Goal: Information Seeking & Learning: Compare options

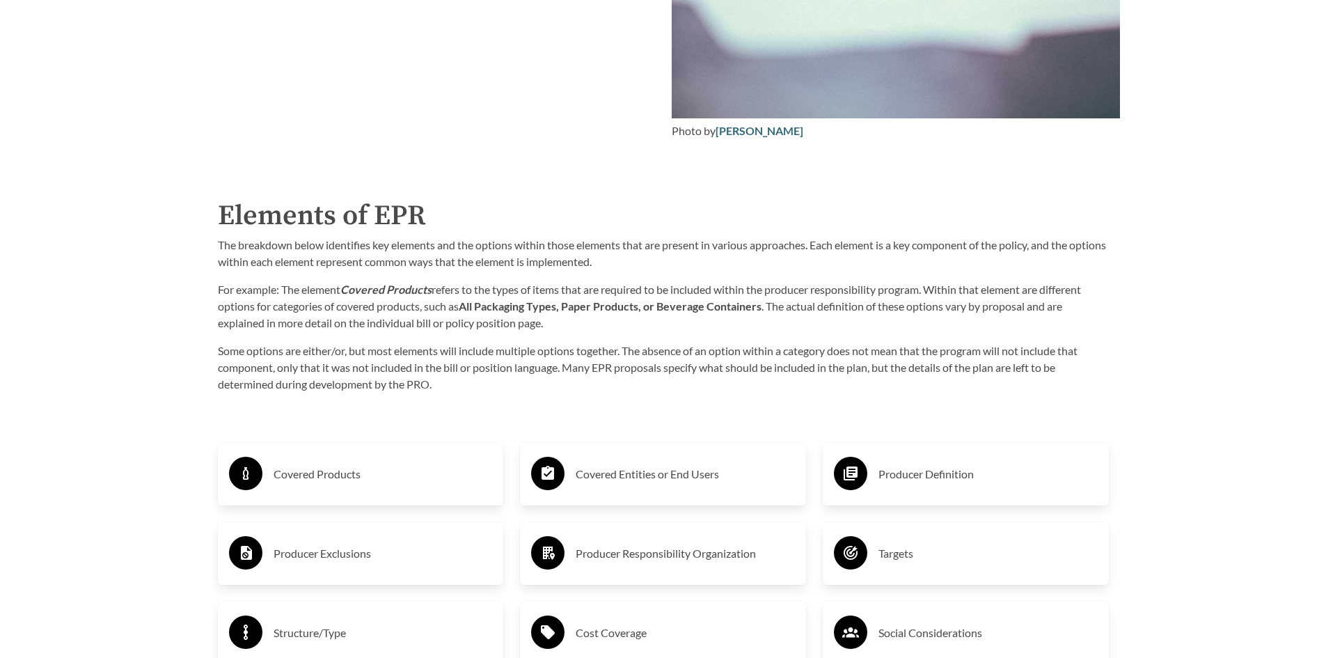
scroll to position [2157, 0]
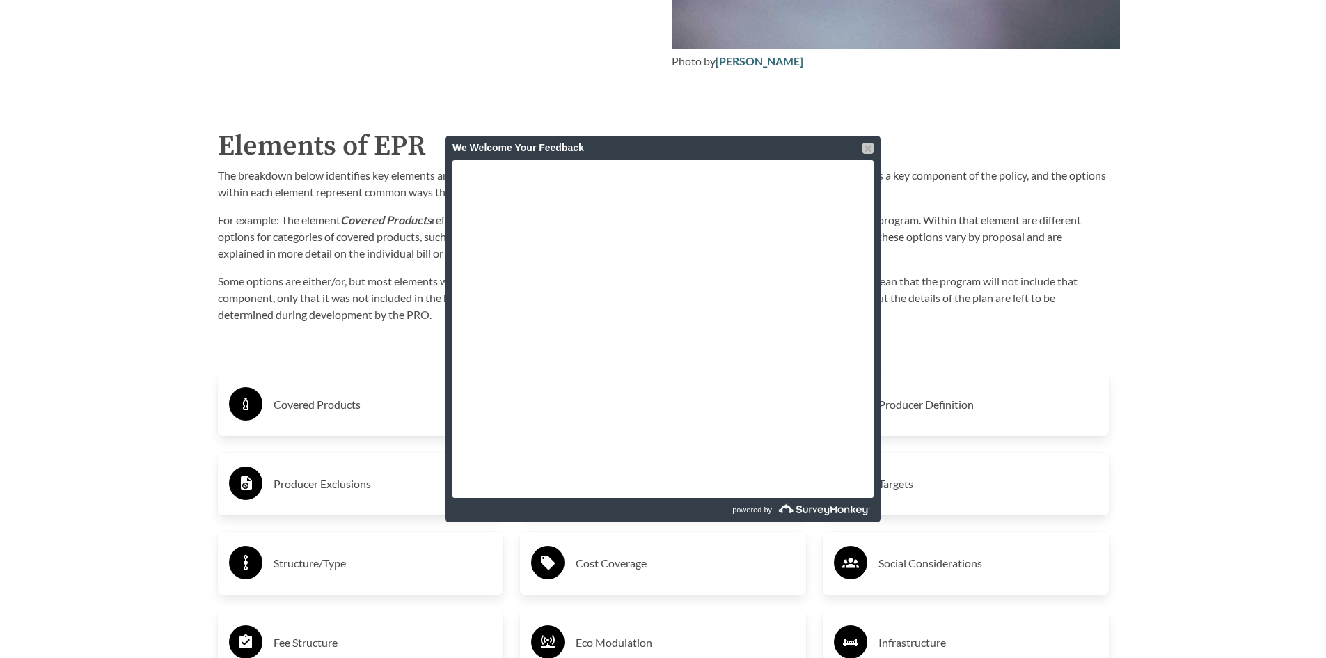
click at [868, 144] on div at bounding box center [867, 148] width 11 height 11
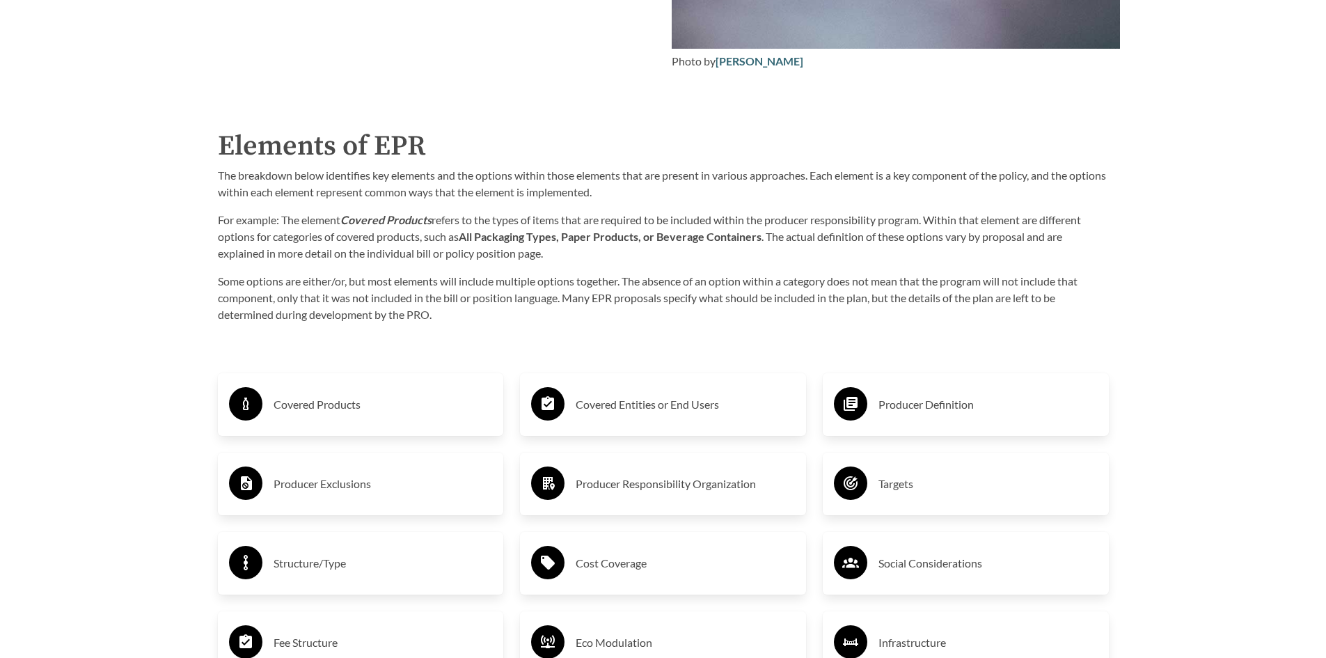
click at [939, 410] on h3 "Producer Definition" at bounding box center [987, 404] width 219 height 22
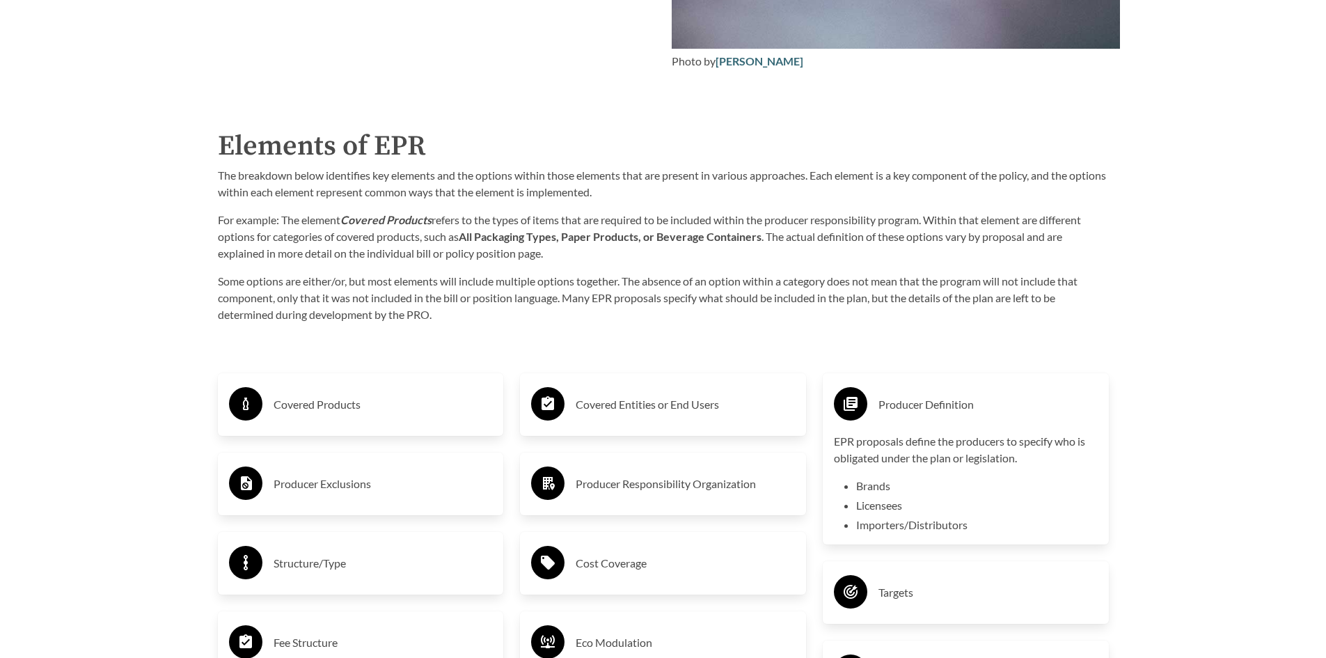
click at [857, 417] on circle at bounding box center [850, 403] width 33 height 33
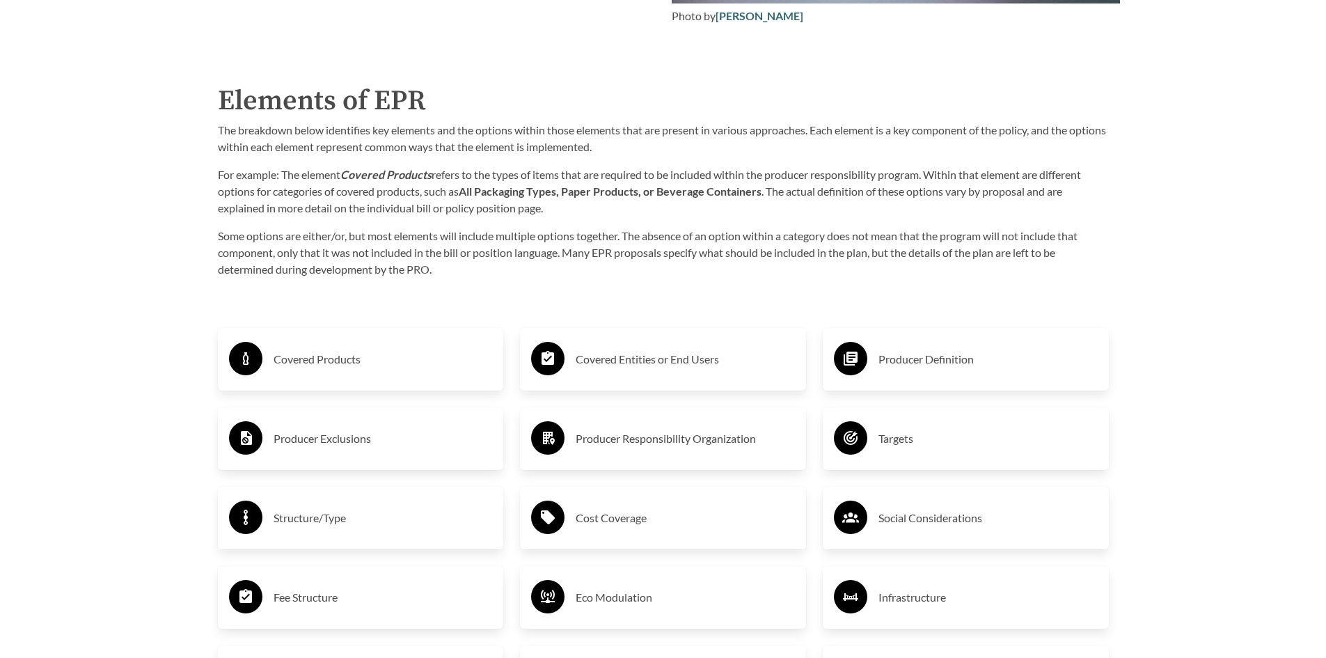
scroll to position [2227, 0]
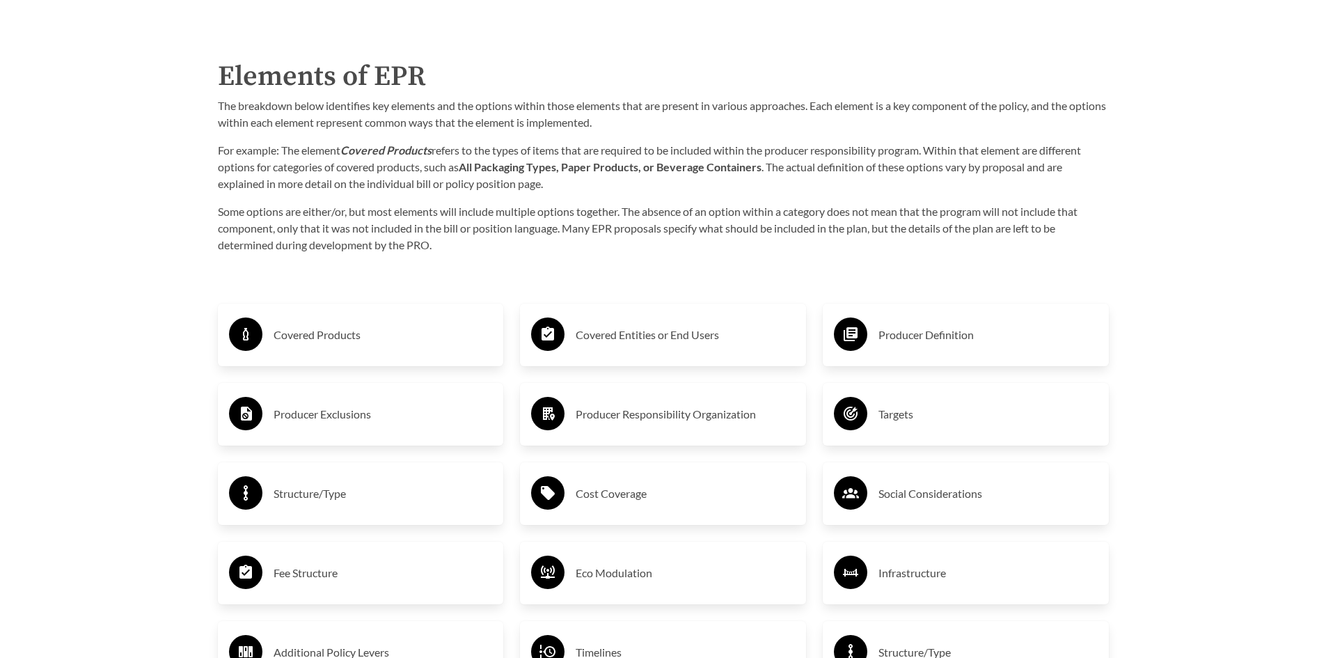
click at [277, 415] on h3 "Producer Exclusions" at bounding box center [382, 414] width 219 height 22
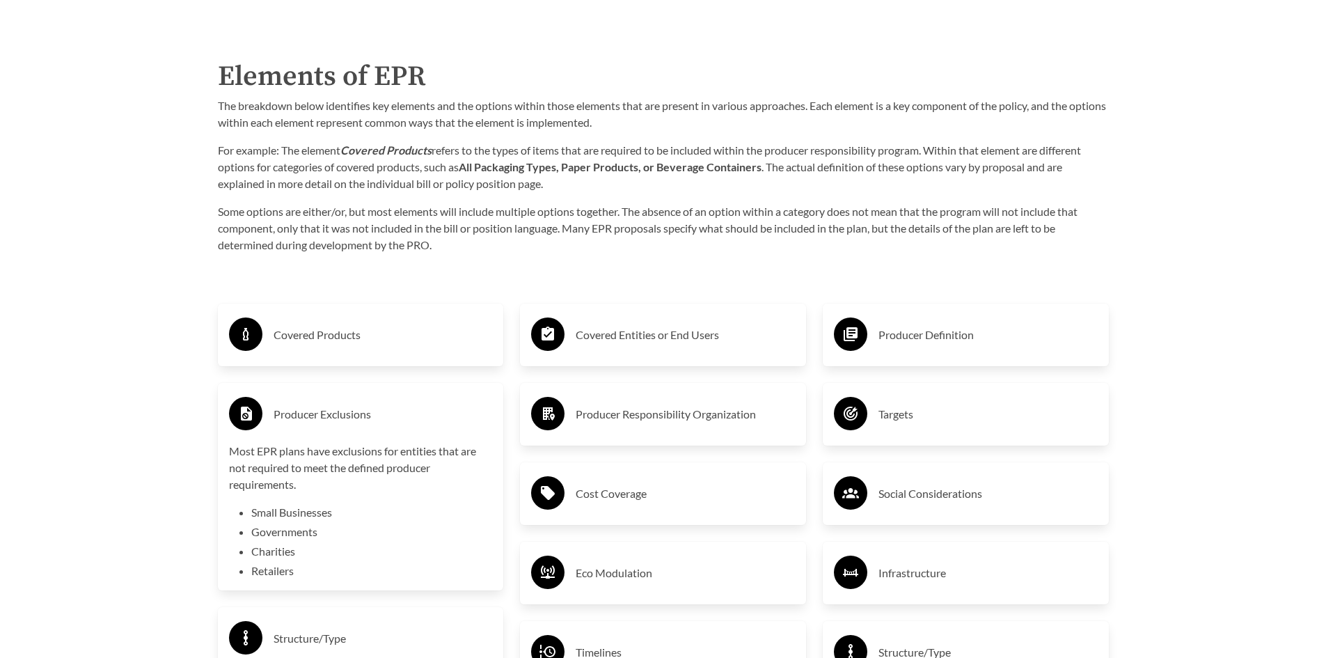
click at [277, 415] on h3 "Producer Exclusions" at bounding box center [382, 414] width 219 height 22
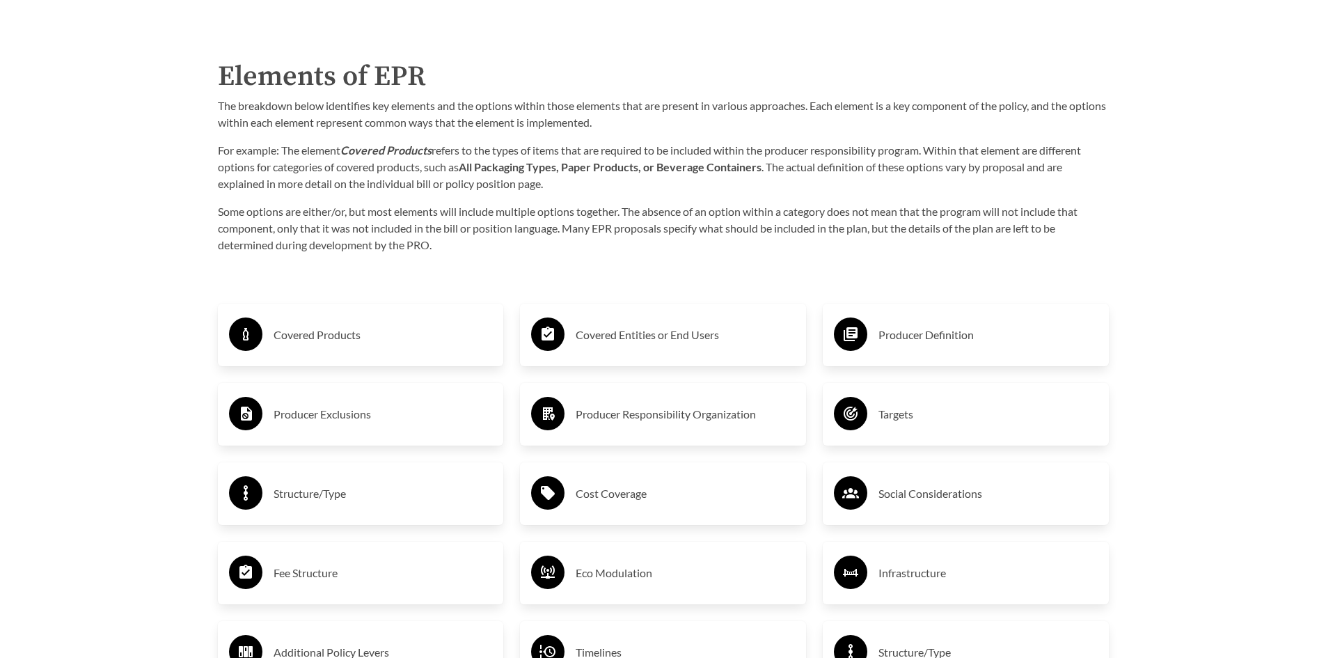
click at [629, 497] on h3 "Cost Coverage" at bounding box center [684, 493] width 219 height 22
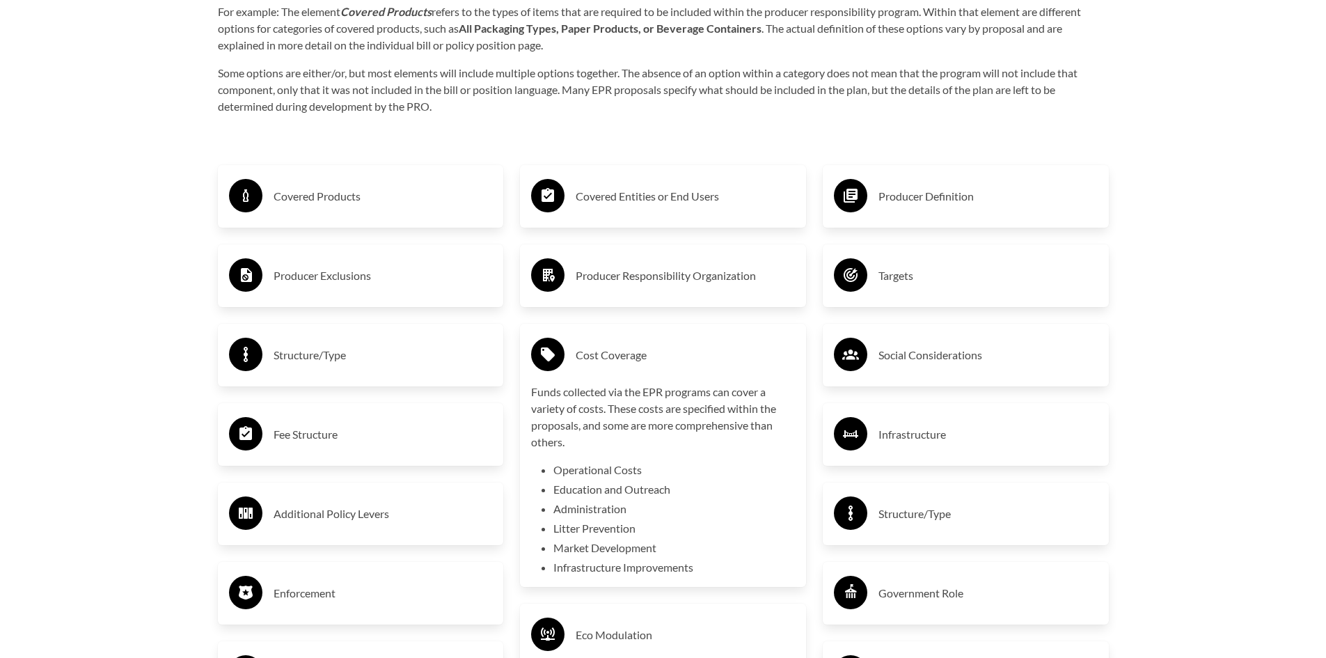
scroll to position [2366, 0]
click at [607, 358] on h3 "Cost Coverage" at bounding box center [684, 354] width 219 height 22
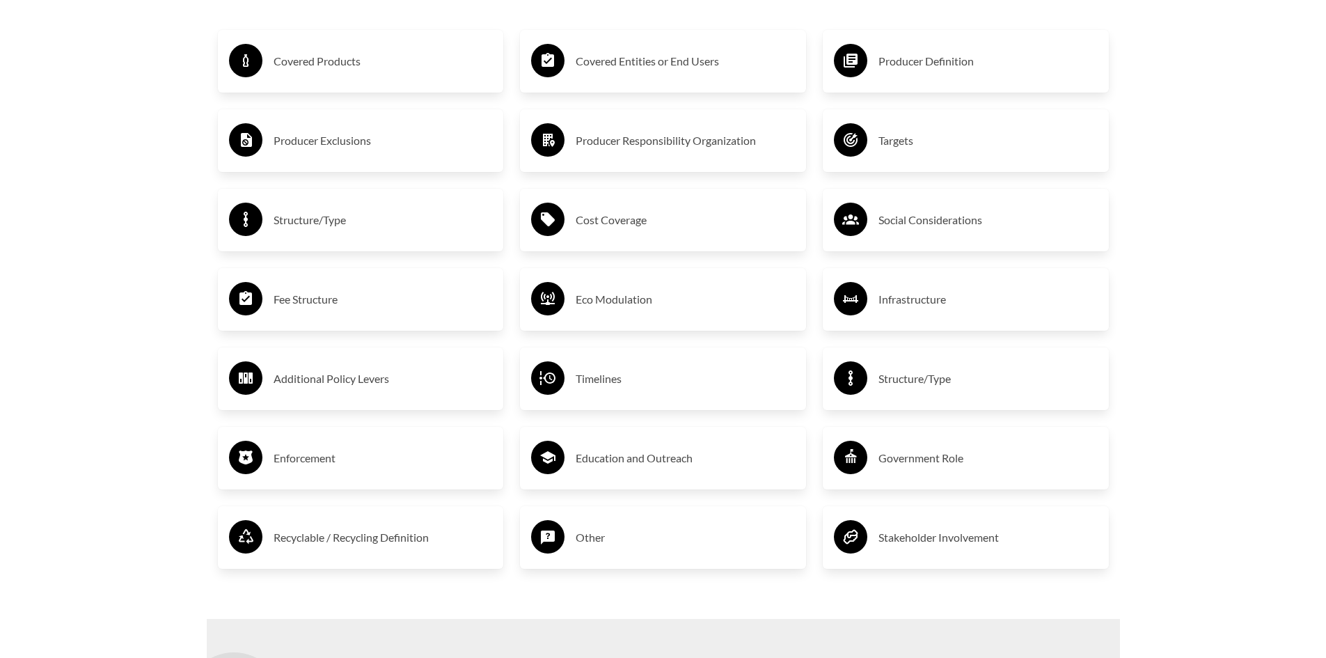
scroll to position [2505, 0]
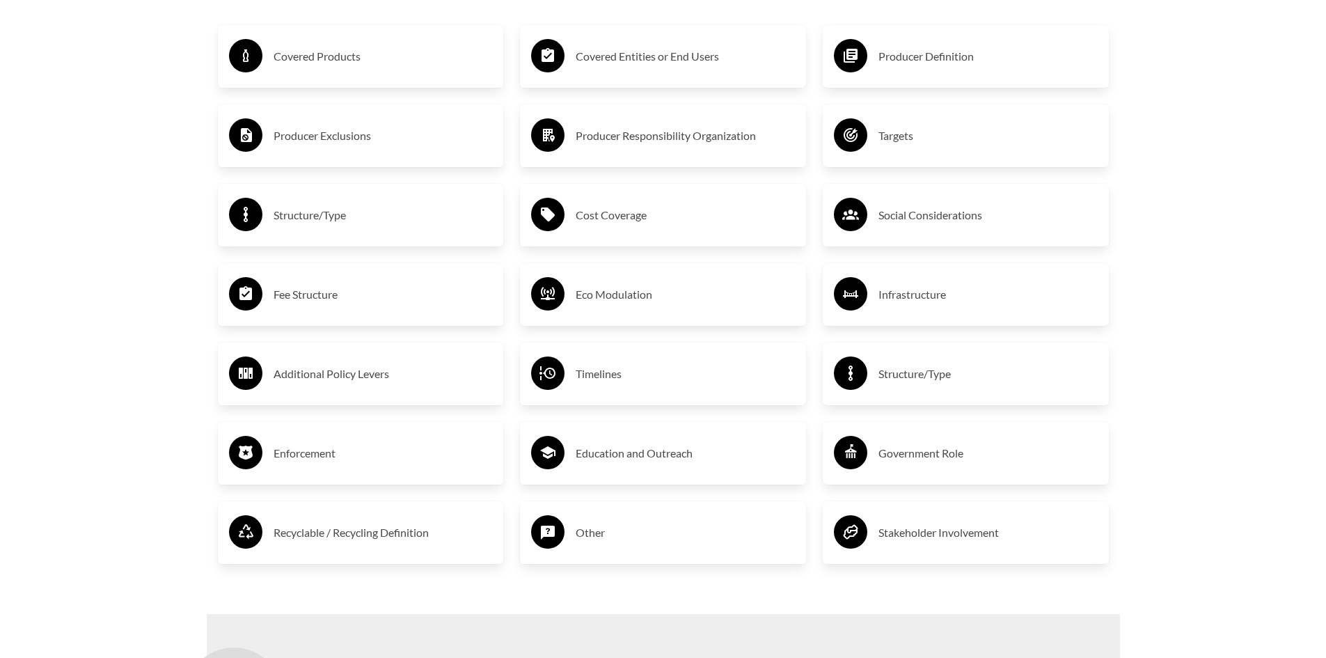
click at [299, 459] on h3 "Enforcement" at bounding box center [382, 453] width 219 height 22
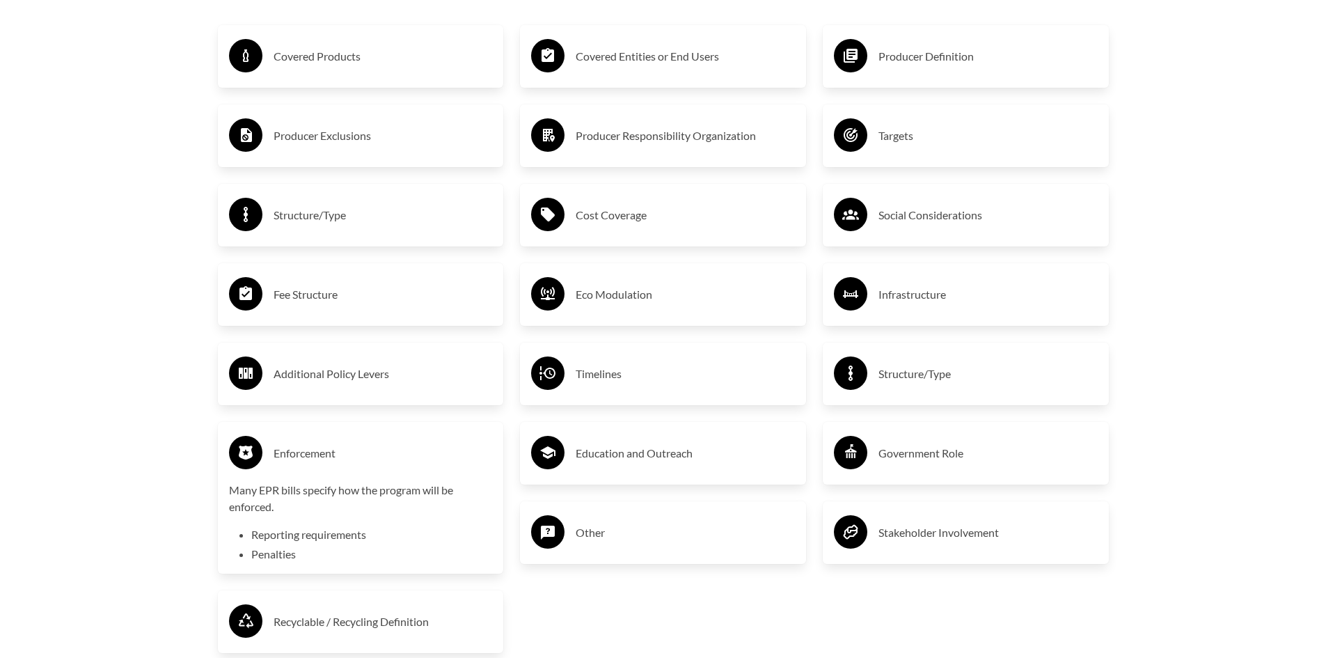
click at [299, 459] on h3 "Enforcement" at bounding box center [382, 453] width 219 height 22
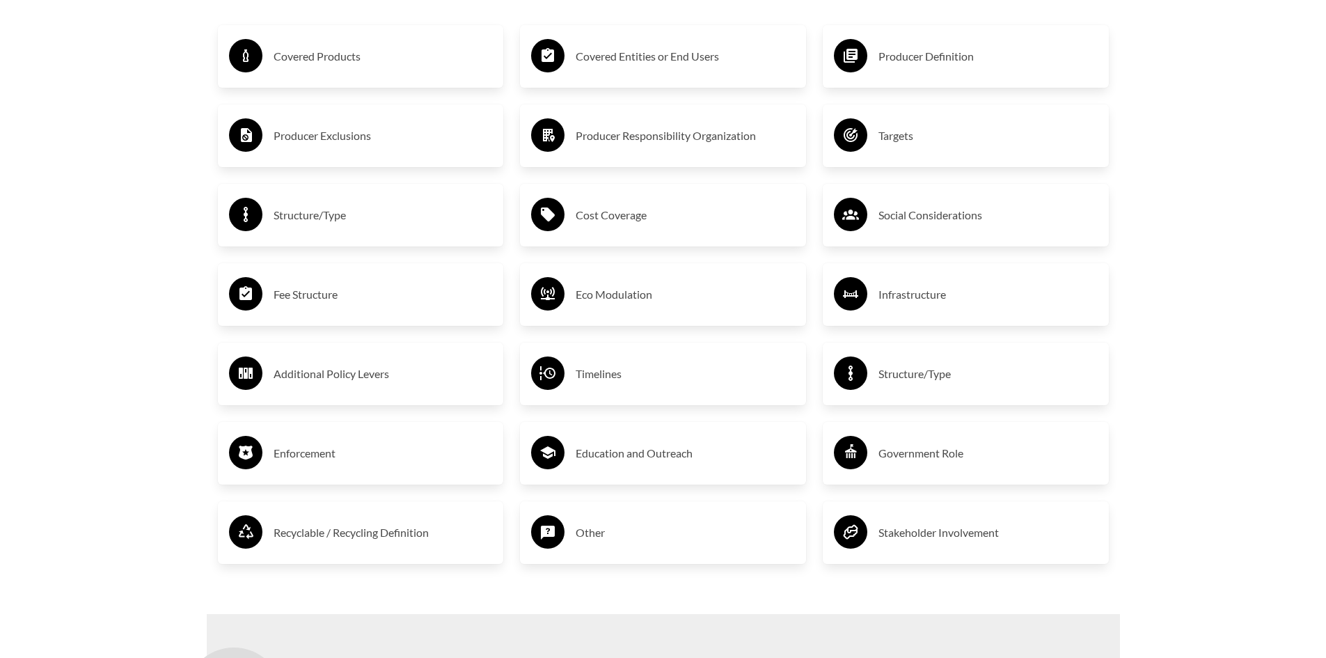
click at [613, 459] on h3 "Education and Outreach" at bounding box center [684, 453] width 219 height 22
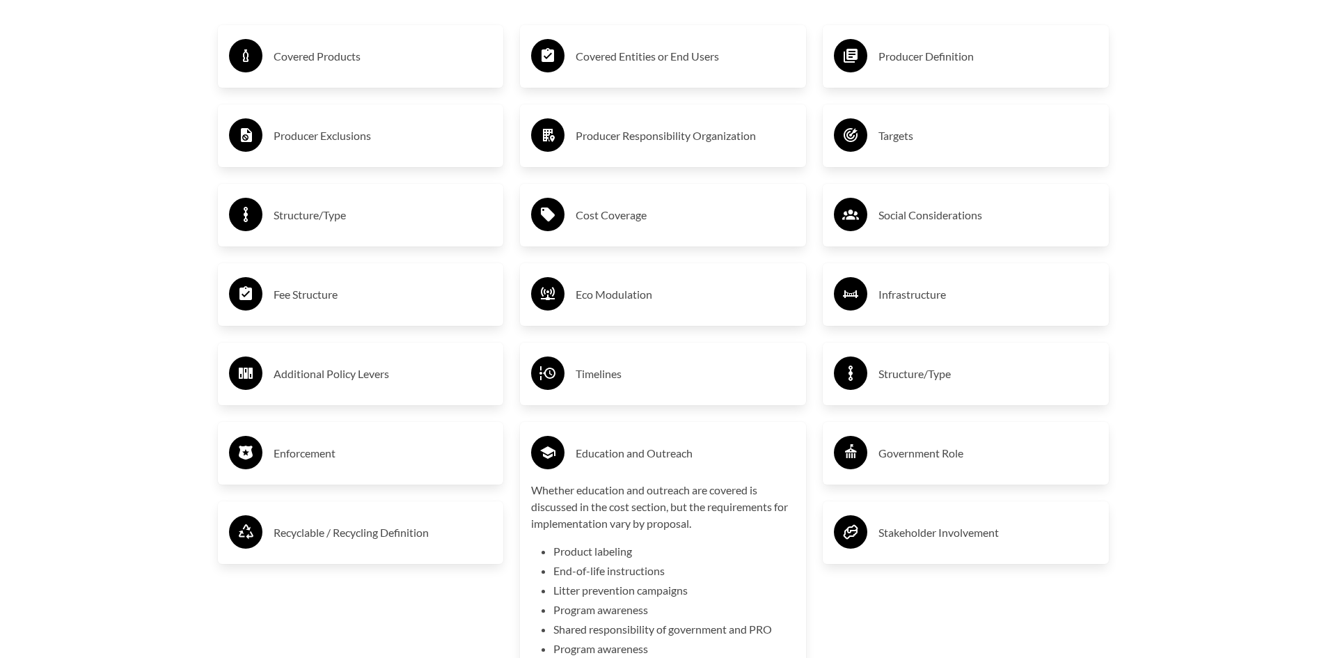
click at [613, 459] on h3 "Education and Outreach" at bounding box center [684, 453] width 219 height 22
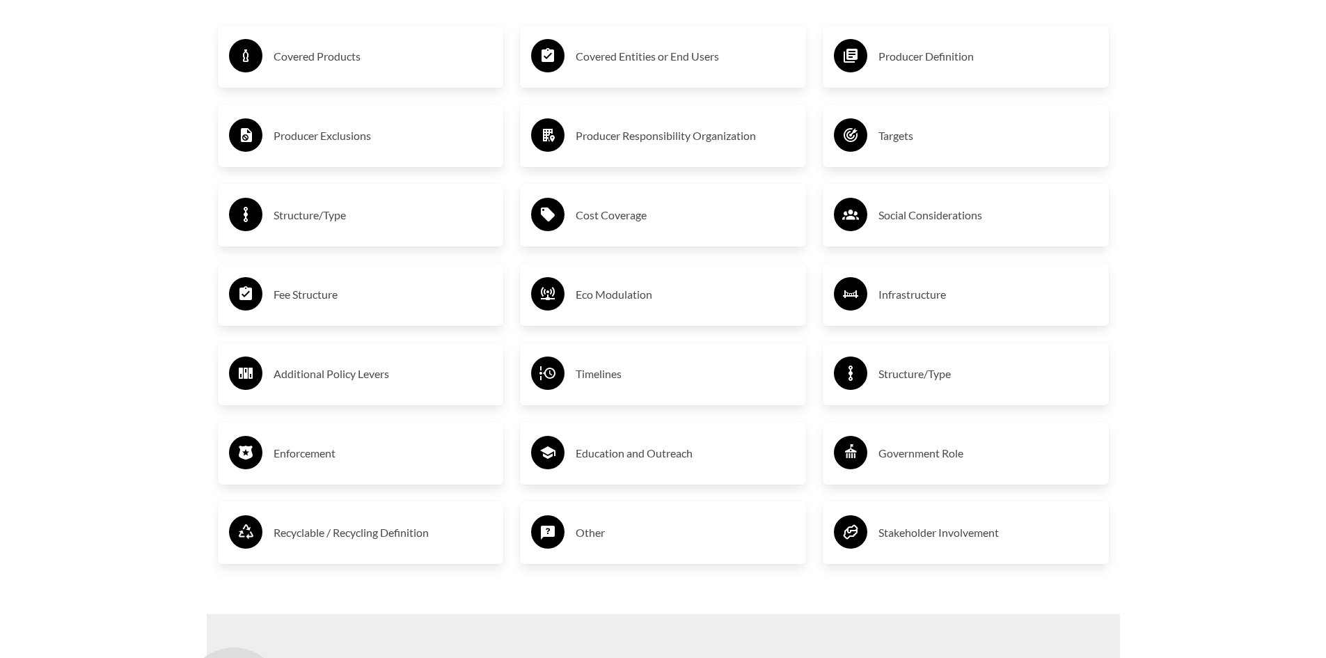
click at [344, 530] on h3 "Recyclable / Recycling Definition" at bounding box center [382, 532] width 219 height 22
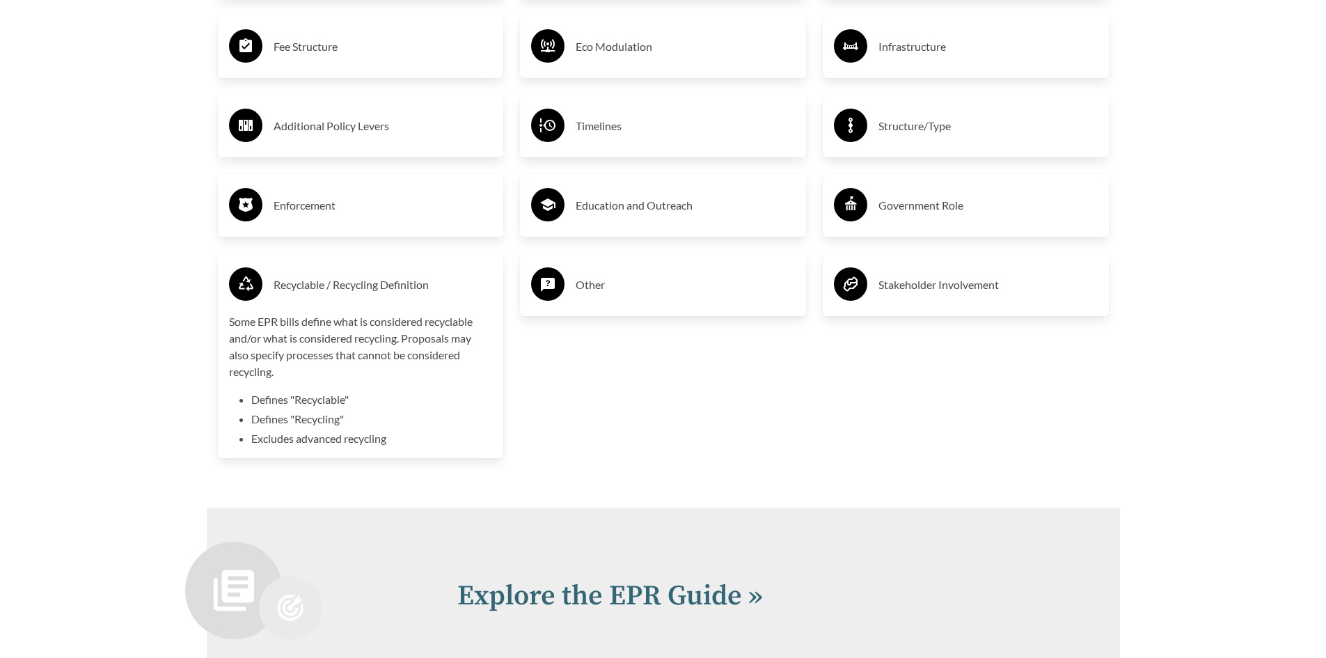
scroll to position [2783, 0]
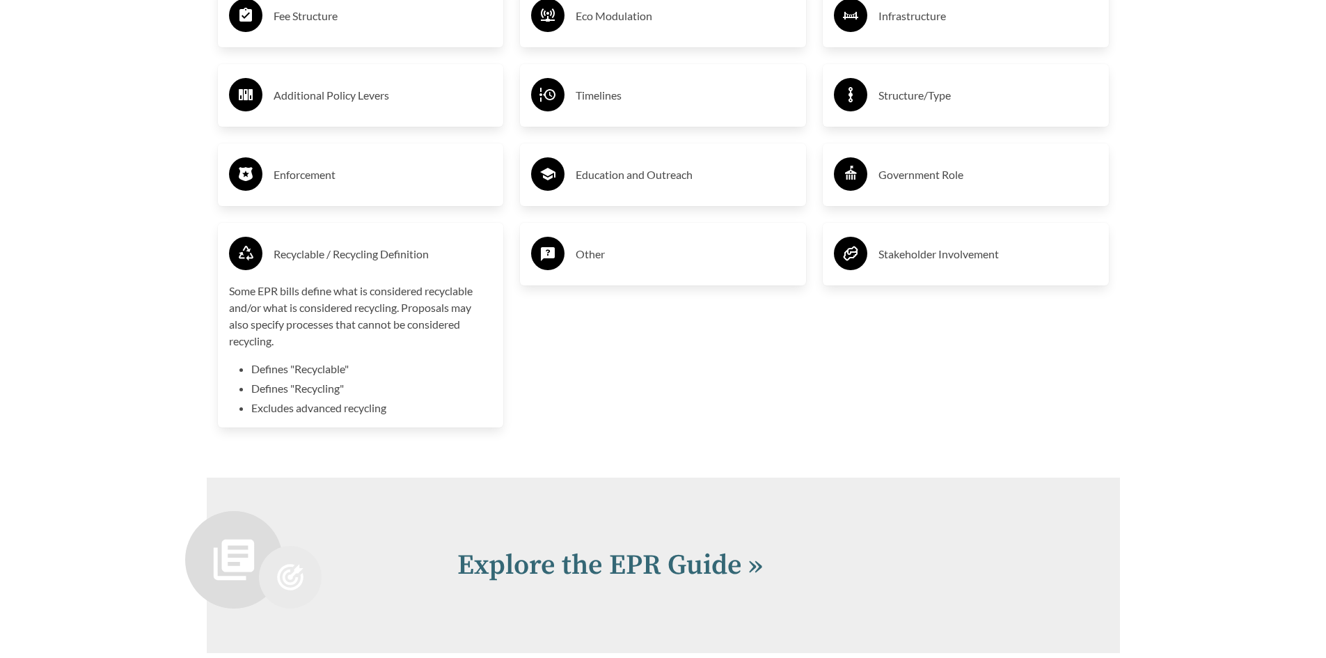
click at [349, 248] on h3 "Recyclable / Recycling Definition" at bounding box center [382, 254] width 219 height 22
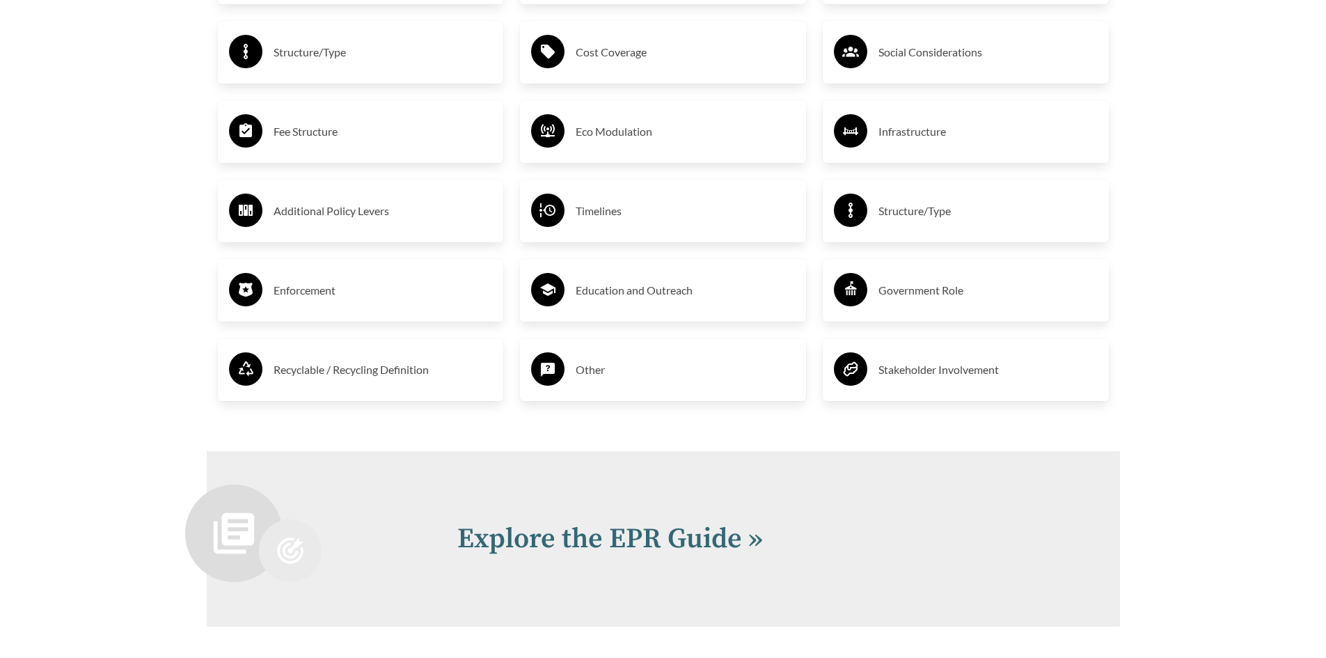
scroll to position [2436, 0]
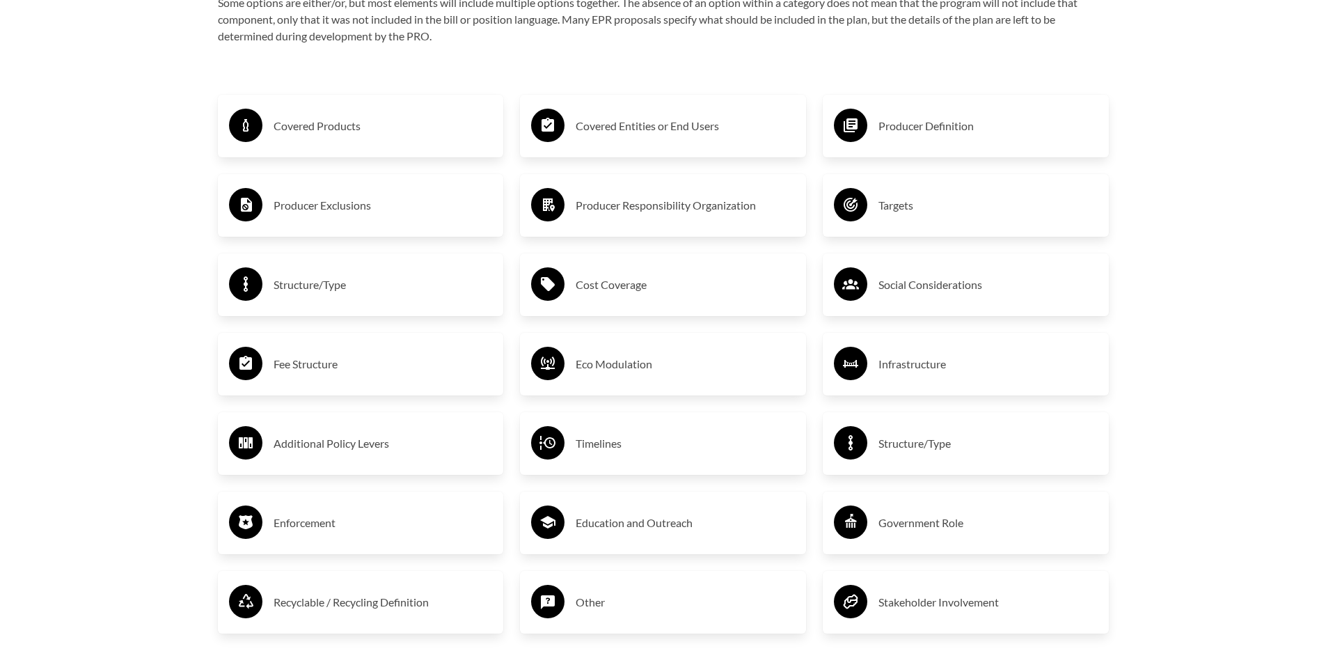
click at [694, 137] on h3 "Covered Entities or End Users" at bounding box center [684, 126] width 219 height 22
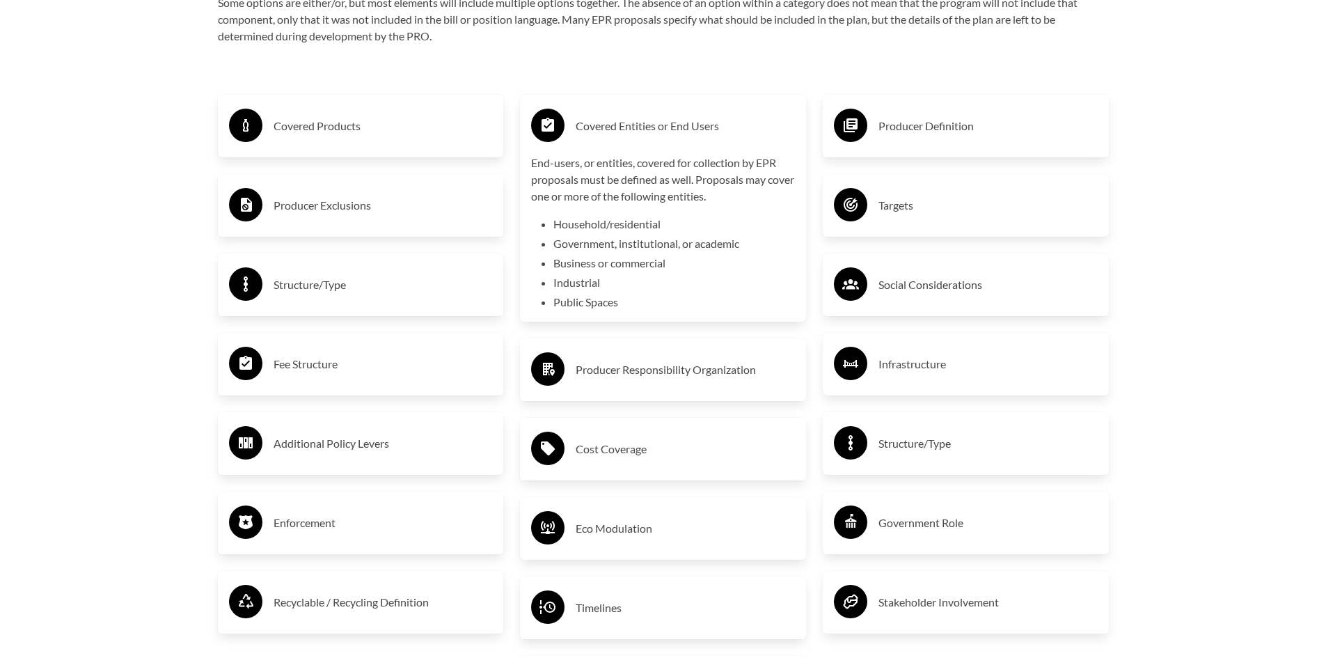
click at [649, 127] on h3 "Covered Entities or End Users" at bounding box center [684, 126] width 219 height 22
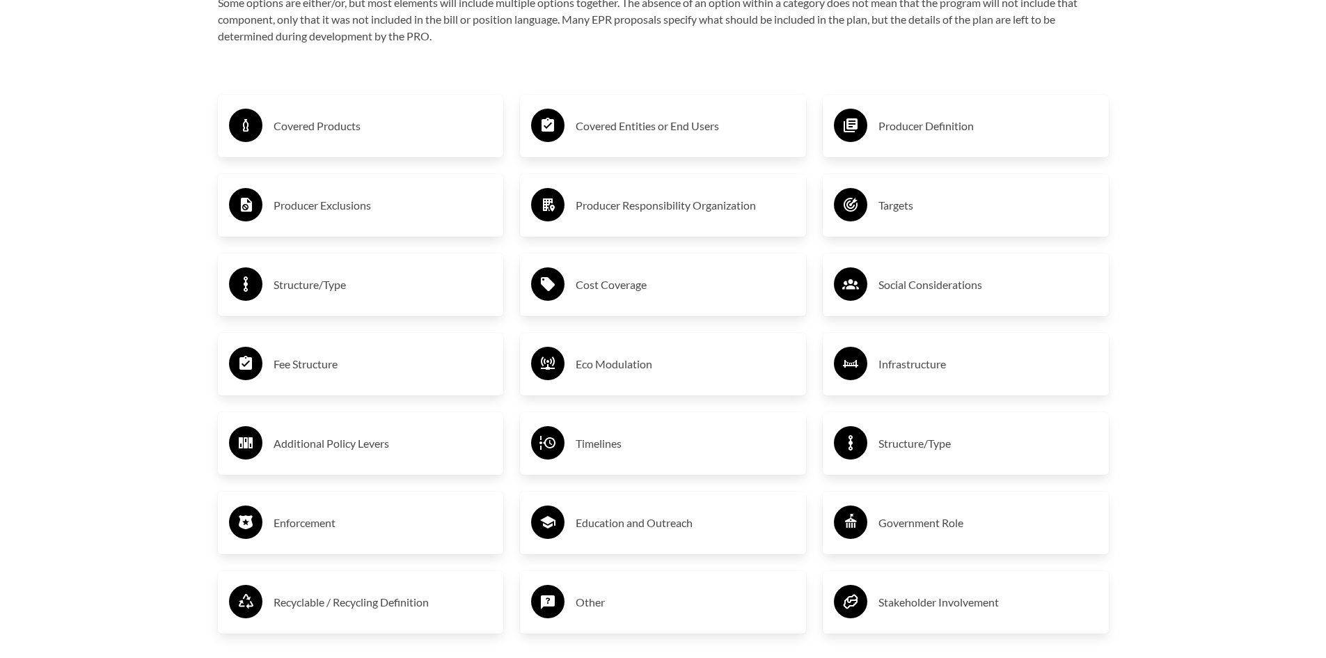
click at [304, 126] on h3 "Covered Products" at bounding box center [382, 126] width 219 height 22
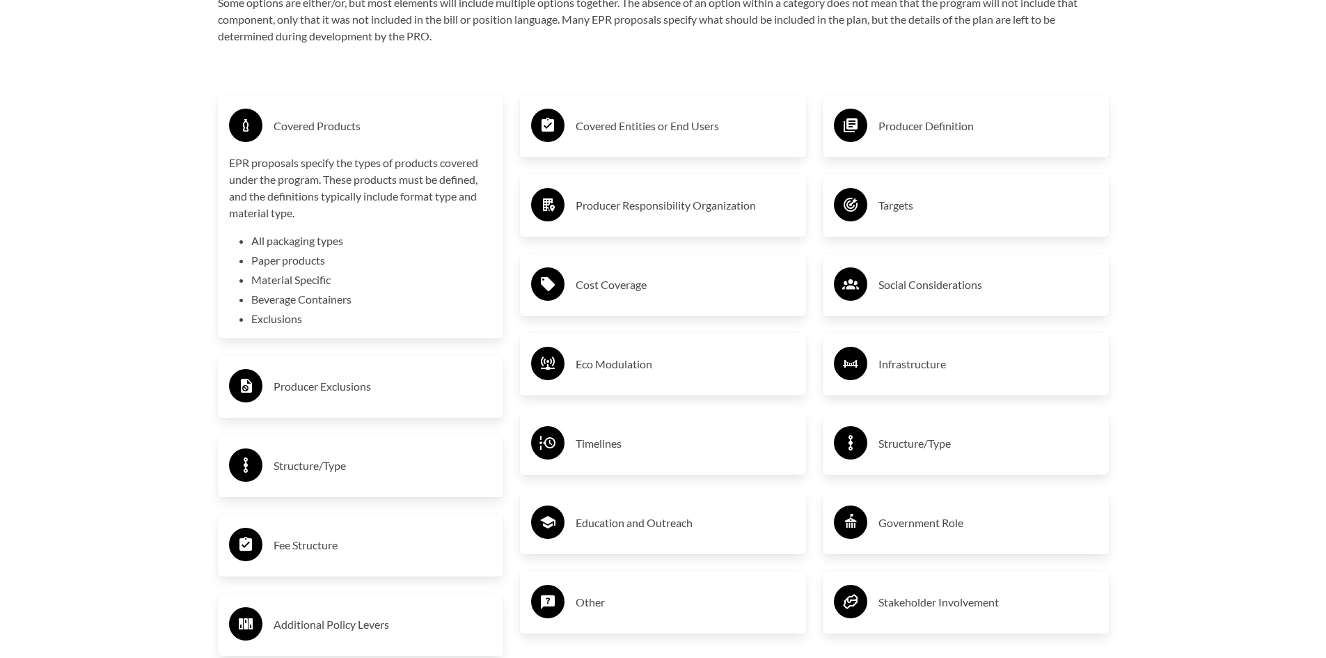
click at [324, 129] on h3 "Covered Products" at bounding box center [382, 126] width 219 height 22
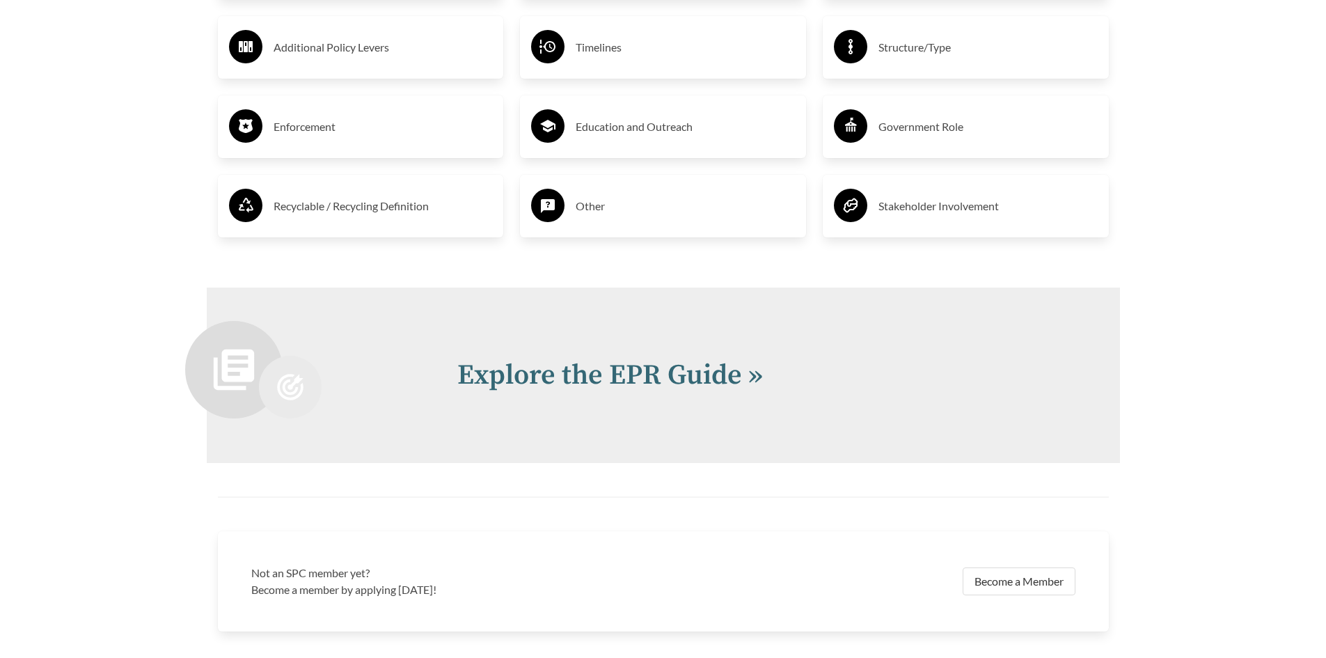
scroll to position [2853, 0]
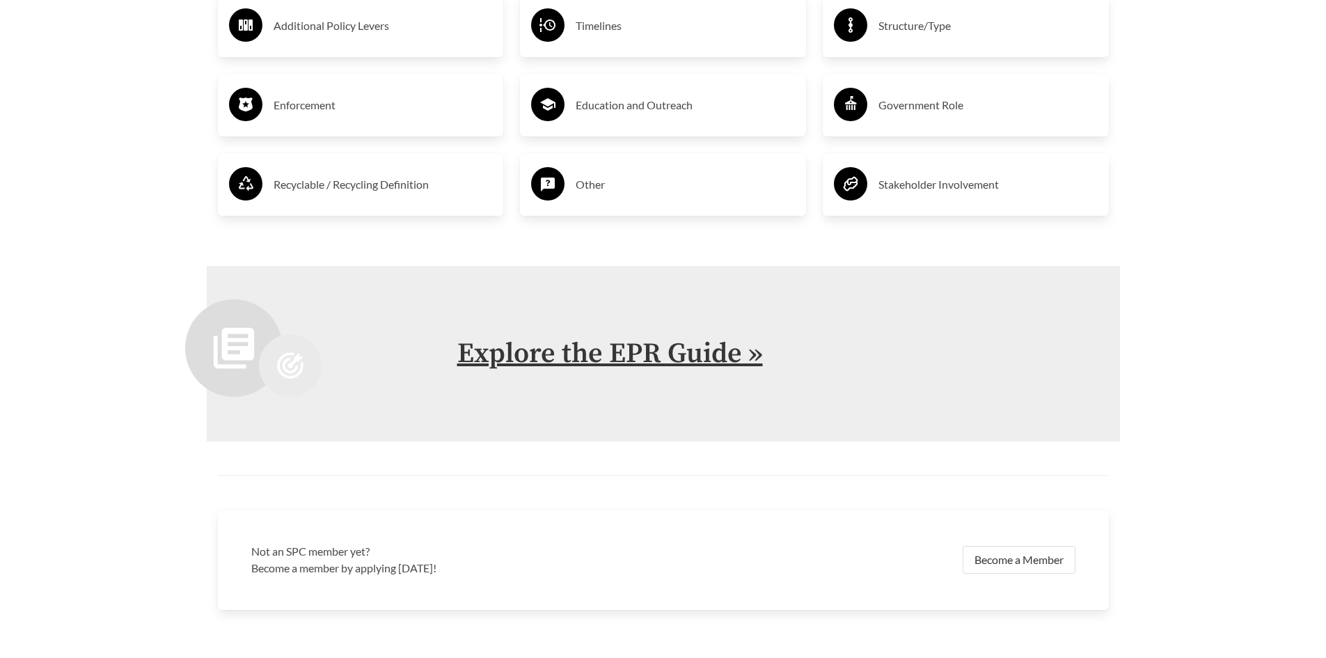
click at [589, 356] on link "Explore the EPR Guide »" at bounding box center [609, 353] width 305 height 35
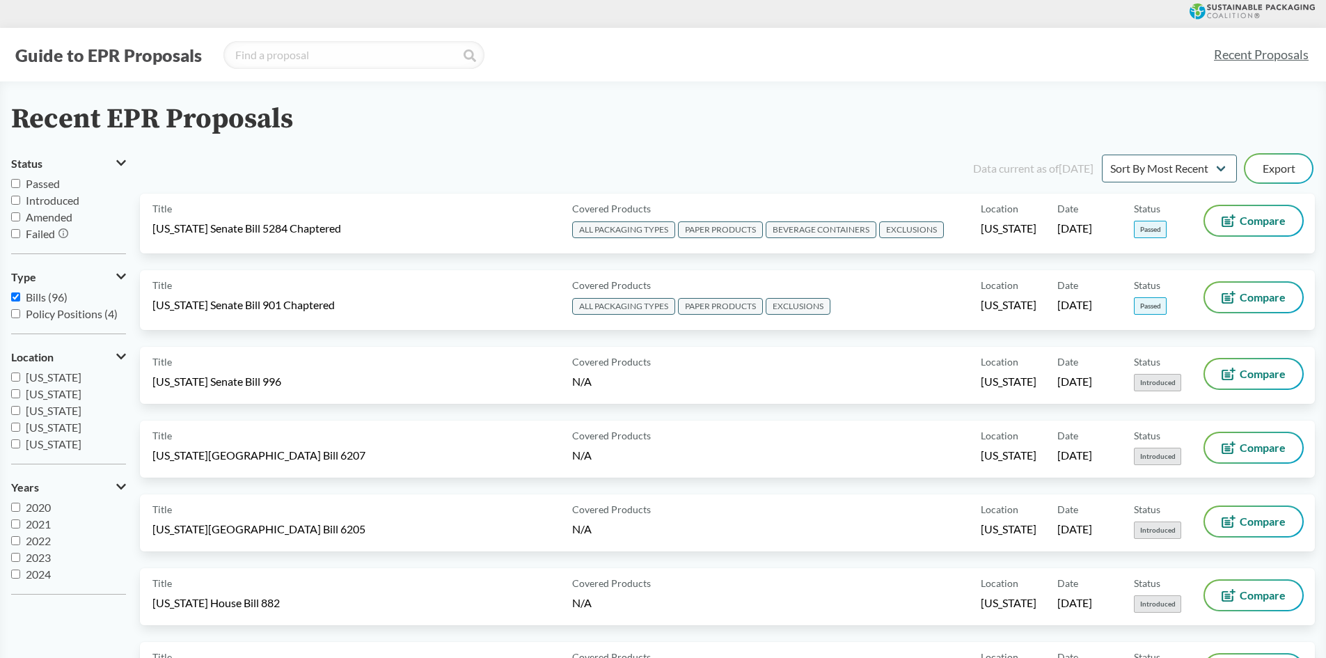
click at [15, 184] on input "Passed" at bounding box center [15, 183] width 9 height 9
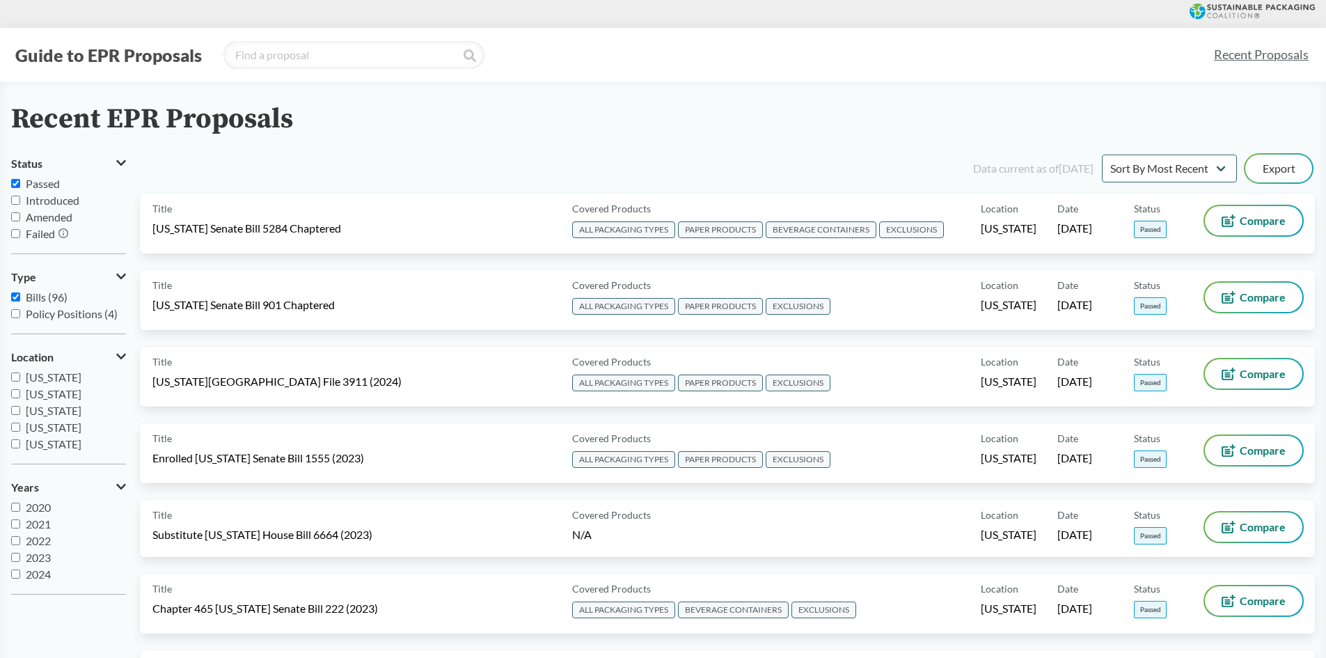
click at [399, 146] on div "Recent EPR Proposals Status Passed Introduced Amended Failed Type Bills (96) Po…" at bounding box center [663, 567] width 1326 height 926
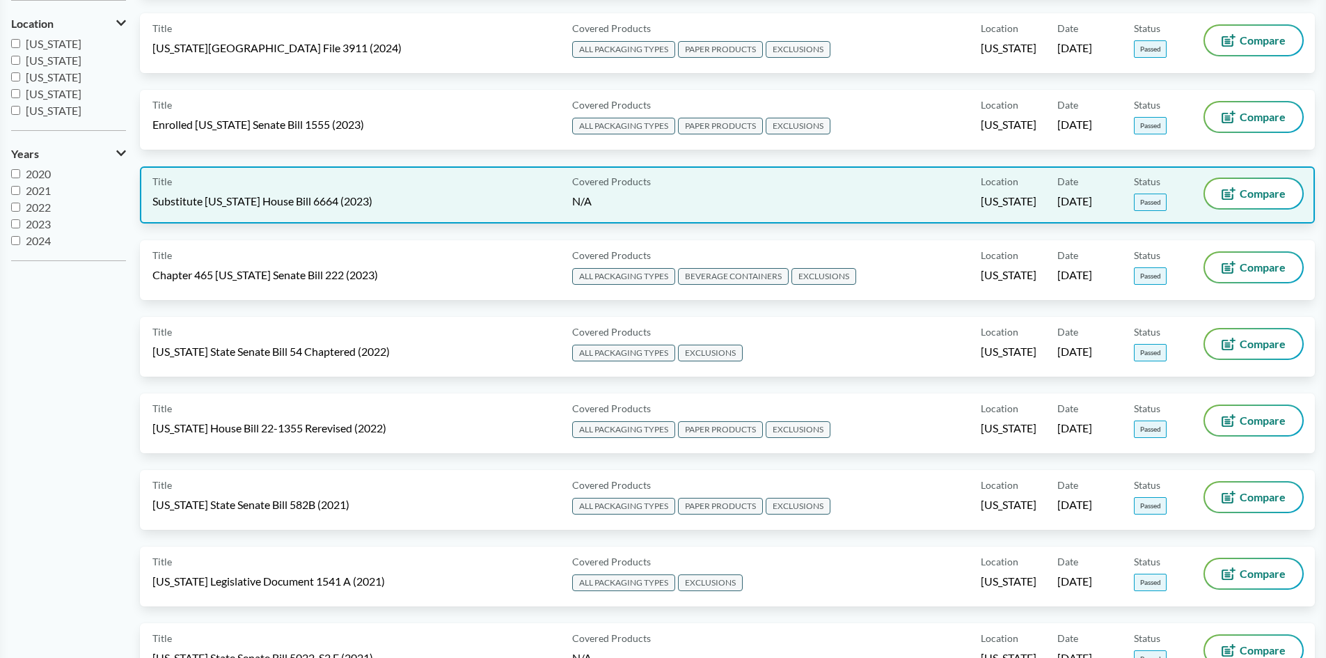
scroll to position [348, 0]
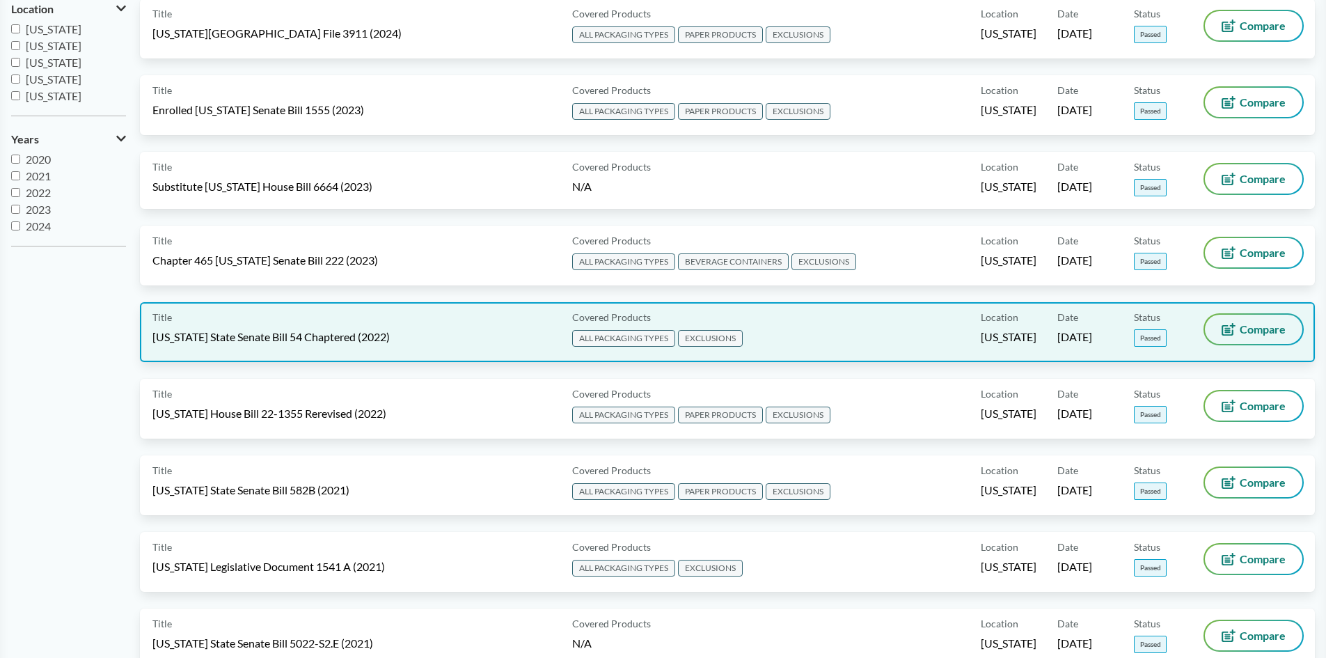
click at [1231, 335] on icon at bounding box center [1228, 329] width 14 height 13
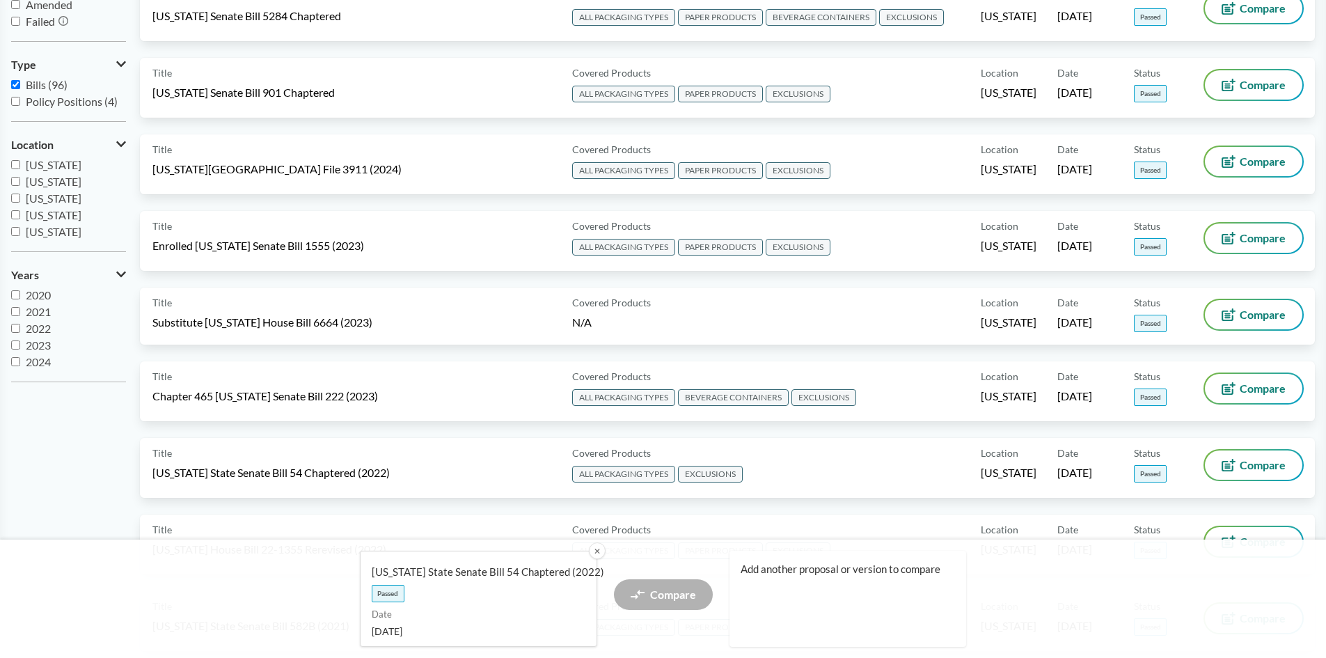
scroll to position [0, 0]
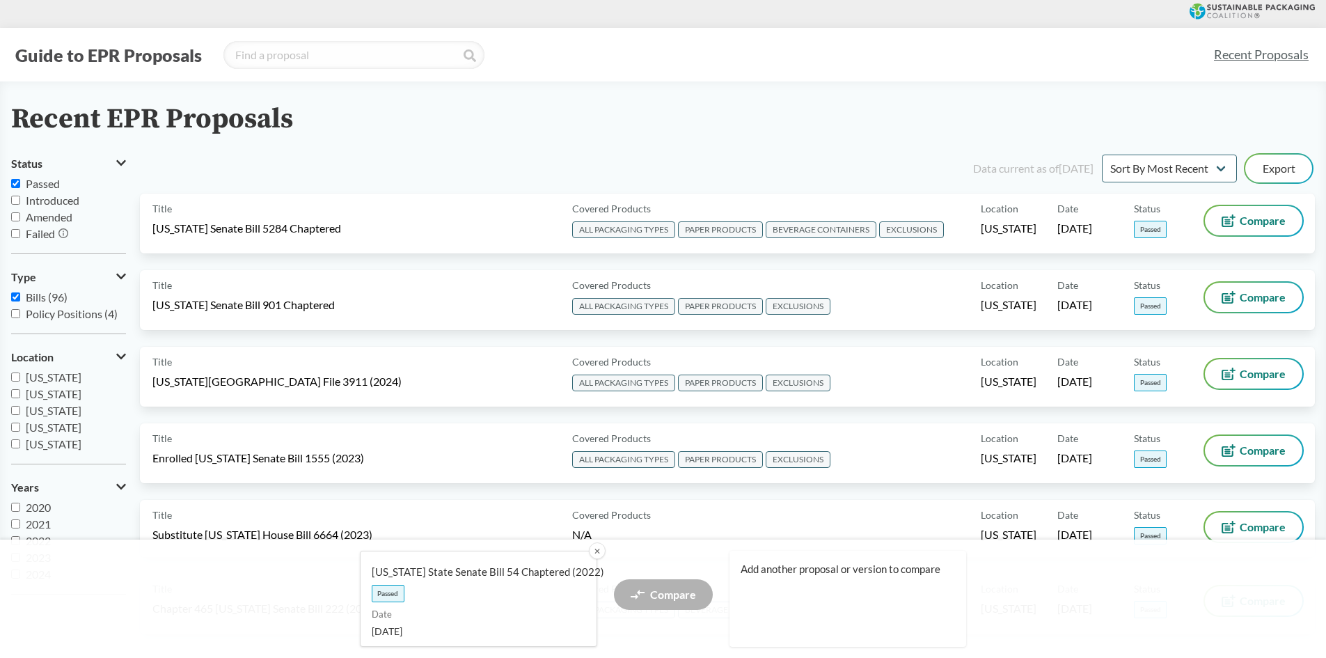
click at [15, 186] on input "Passed" at bounding box center [15, 183] width 9 height 9
checkbox input "false"
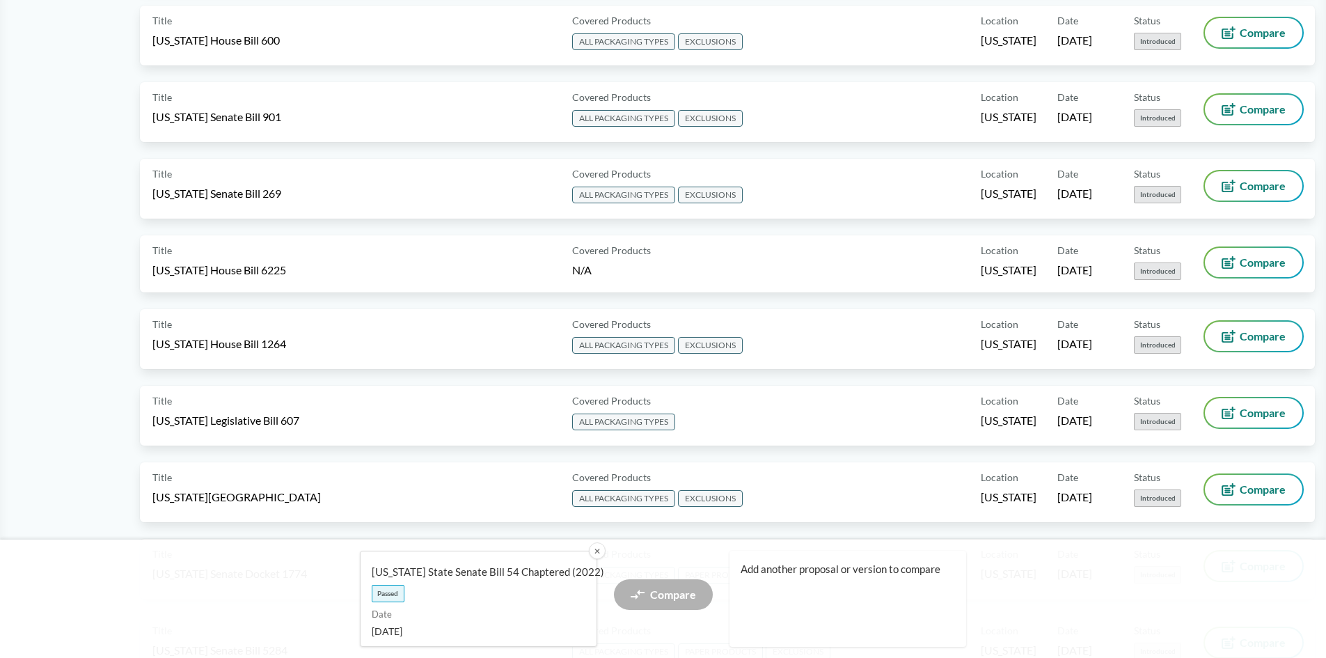
scroll to position [1183, 0]
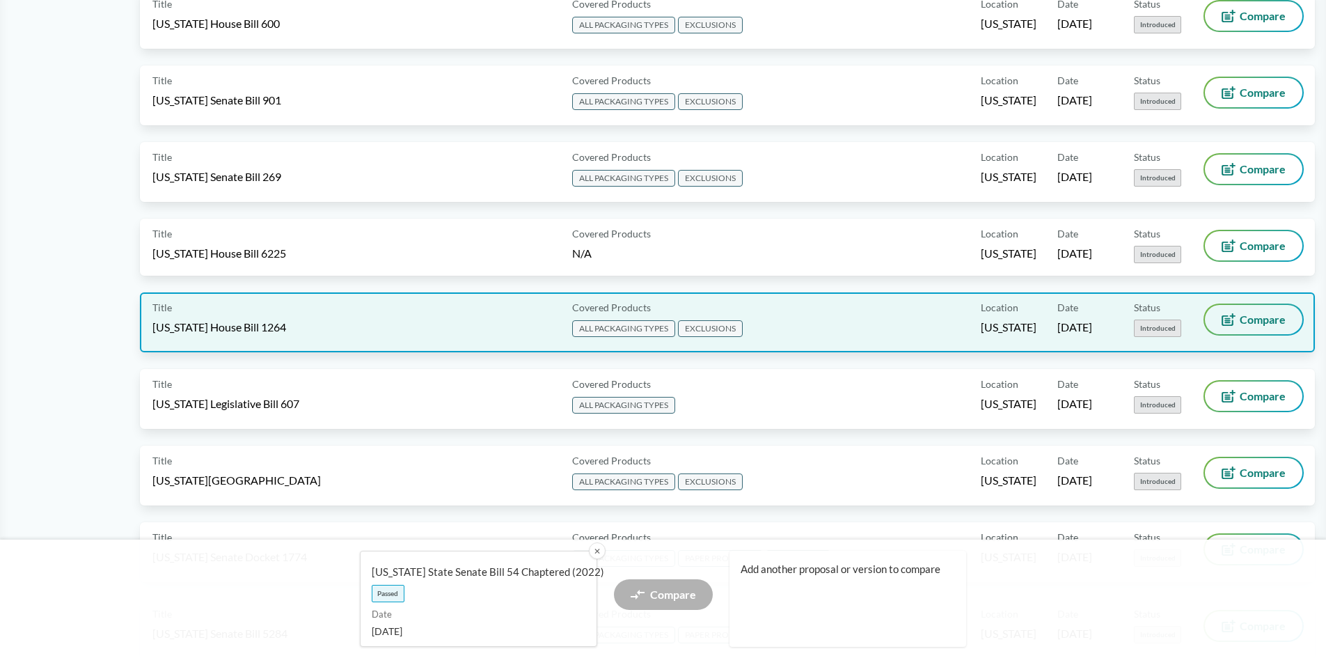
click at [1233, 318] on icon at bounding box center [1228, 319] width 14 height 13
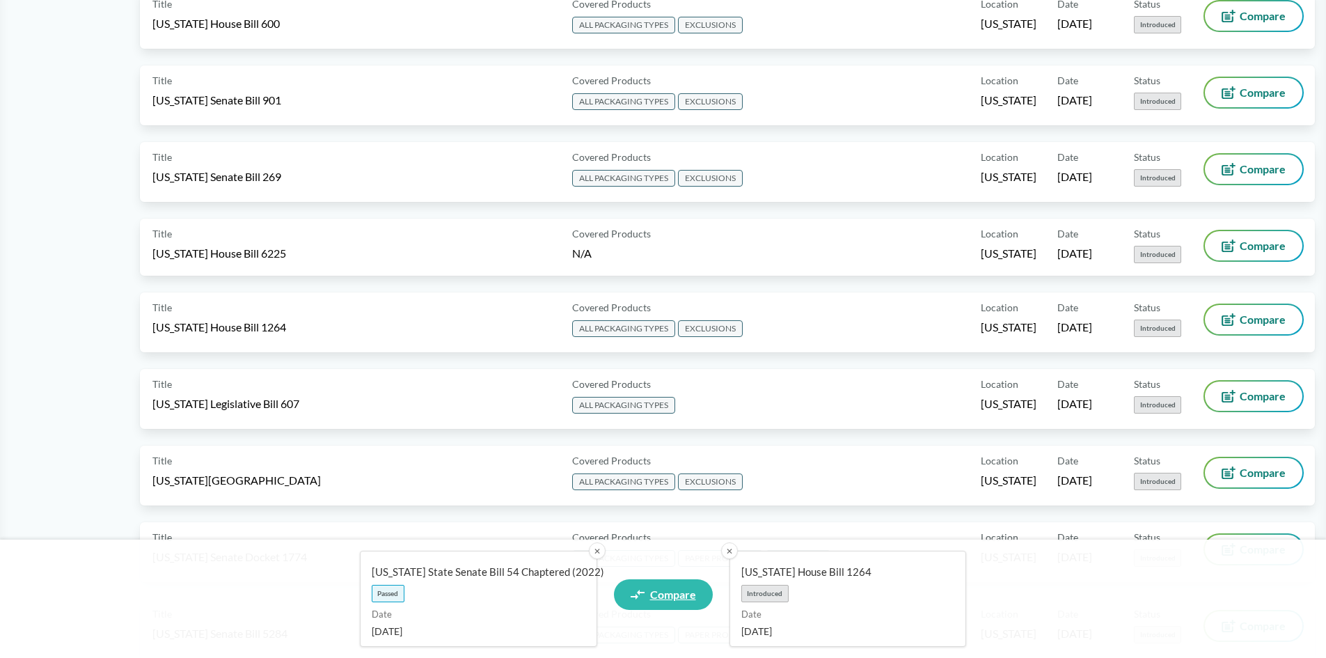
click at [671, 600] on span "Compare" at bounding box center [673, 594] width 46 height 11
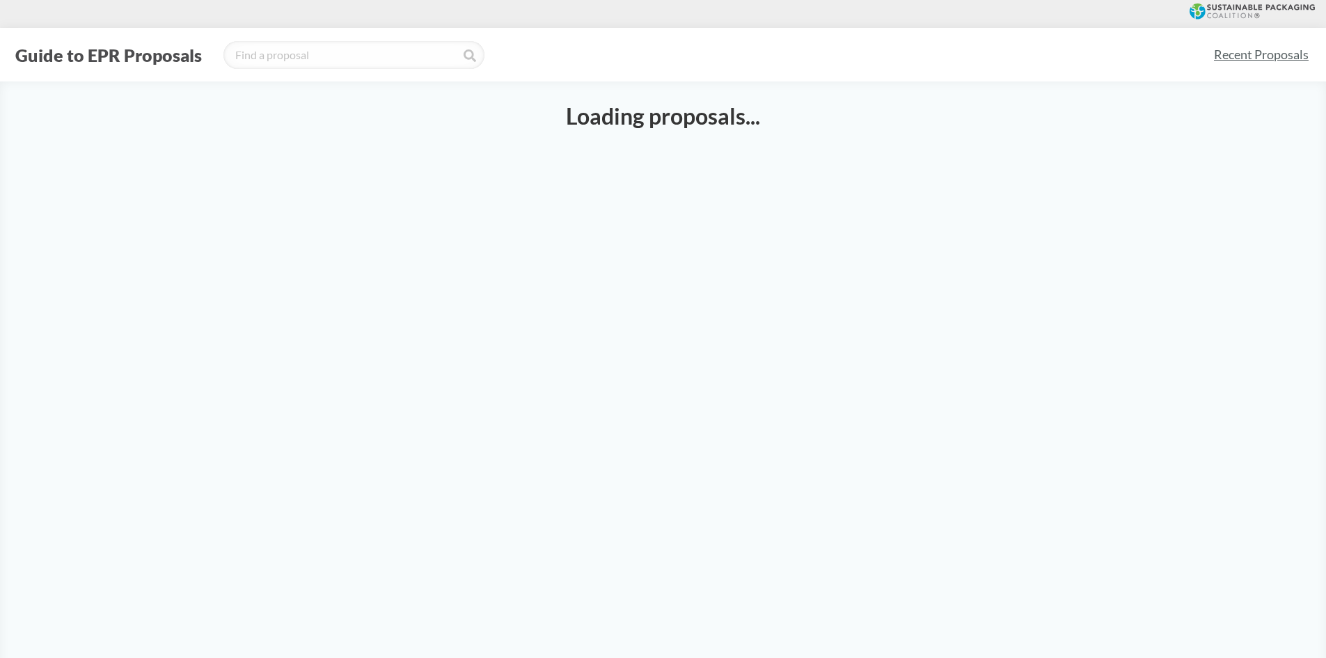
select select "SB54CH"
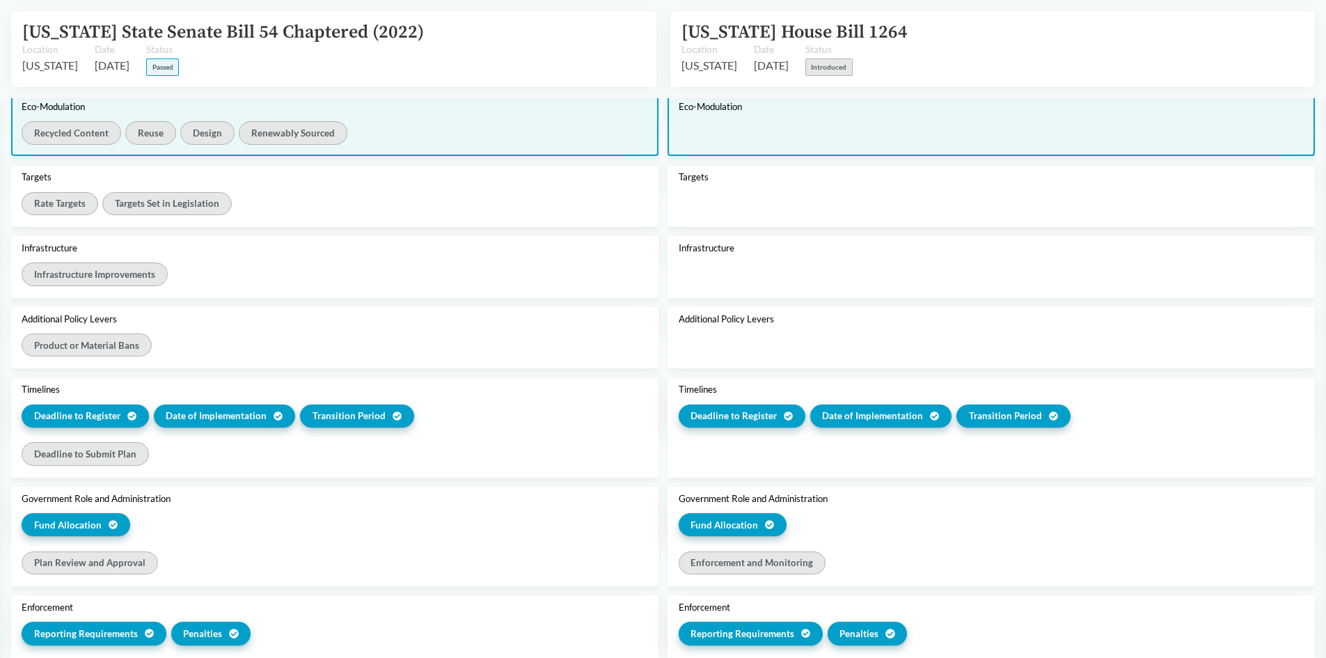
scroll to position [974, 0]
